Goal: Navigation & Orientation: Find specific page/section

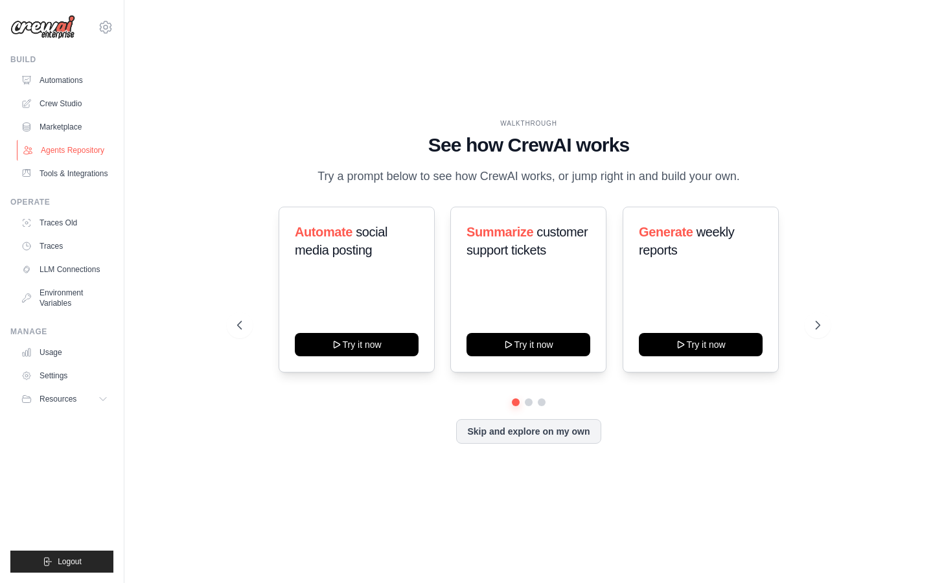
click at [88, 153] on link "Agents Repository" at bounding box center [66, 150] width 98 height 21
